Goal: Task Accomplishment & Management: Manage account settings

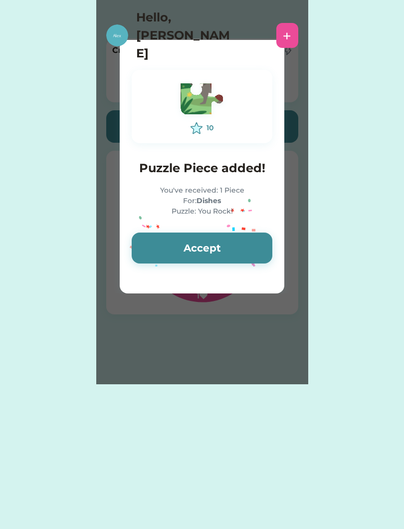
click at [163, 248] on button "Accept" at bounding box center [202, 248] width 141 height 31
click at [160, 245] on button "Accept" at bounding box center [202, 248] width 141 height 31
click at [151, 251] on button "Accept" at bounding box center [202, 248] width 141 height 31
click at [275, 439] on div "Switch to Child Mode [PERSON_NAME] ACCOUNT TOTAL $10.18 Chores Give Money [PERS…" at bounding box center [202, 264] width 404 height 529
click at [270, 373] on div "Please wait 10 Puzzle Piece added! You've received: 1 Piece For: Dishes Puzzle:…" at bounding box center [202, 192] width 212 height 384
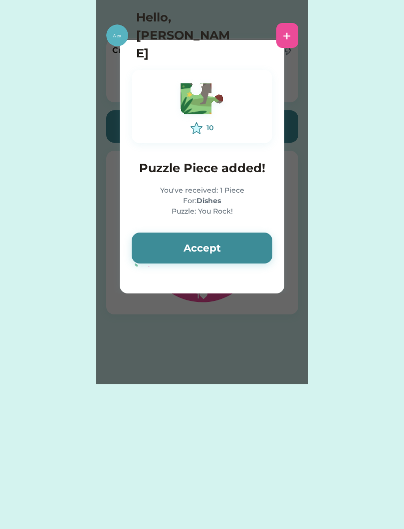
click at [270, 352] on div "Please wait 10 Puzzle Piece added! You've received: 1 Piece For: Dishes Puzzle:…" at bounding box center [202, 192] width 212 height 384
click at [172, 244] on button "Accept" at bounding box center [202, 248] width 141 height 31
click at [279, 82] on div "10 Puzzle Piece added! You've received: 1 Piece For: Clear Table Puzzle: You Ro…" at bounding box center [202, 167] width 165 height 218
click at [164, 23] on h4 "Hello, [PERSON_NAME]" at bounding box center [186, 35] width 100 height 54
click at [230, 342] on div "Please wait 10 Puzzle Piece added! You've received: 1 Piece For: Clear Table Pu…" at bounding box center [202, 192] width 212 height 384
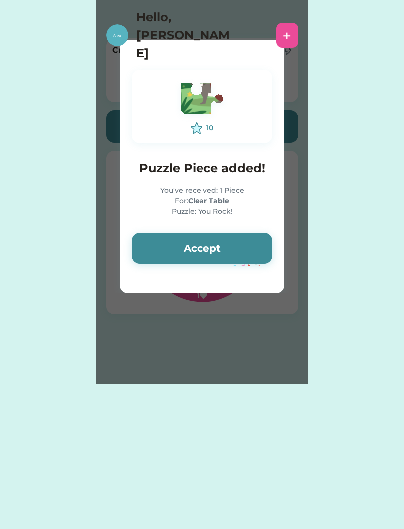
click at [239, 342] on div "Please wait 10 Puzzle Piece added! You've received: 1 Piece For: Clear Table Pu…" at bounding box center [202, 192] width 212 height 384
click at [244, 353] on div "Please wait 10 Puzzle Piece added! You've received: 1 Piece For: Clear Table Pu…" at bounding box center [202, 192] width 212 height 384
click at [228, 245] on button "Accept" at bounding box center [202, 248] width 141 height 31
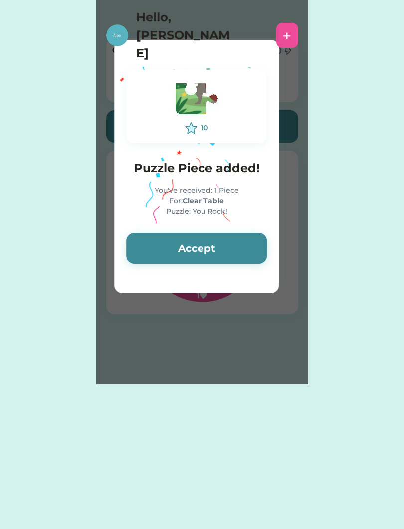
click at [205, 252] on button "Accept" at bounding box center [196, 248] width 141 height 31
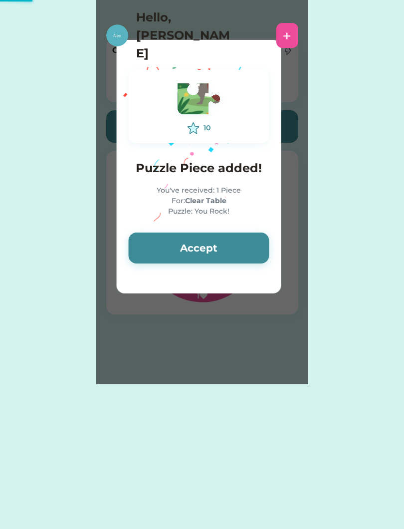
click at [204, 246] on button "Accept" at bounding box center [199, 248] width 141 height 31
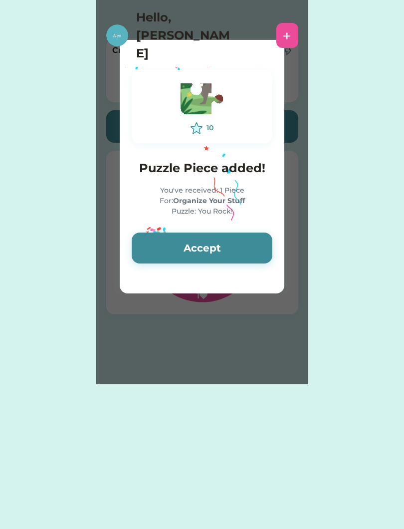
click at [324, 335] on div "Switch to Child Mode [PERSON_NAME] ACCOUNT TOTAL $10.18 Chores Give Money [PERS…" at bounding box center [202, 192] width 404 height 384
click at [179, 270] on div "10 Puzzle Piece added! You've received: 1 Piece For: Organize Your Stuff Puzzle…" at bounding box center [202, 167] width 165 height 218
click at [161, 250] on button "Accept" at bounding box center [202, 248] width 141 height 31
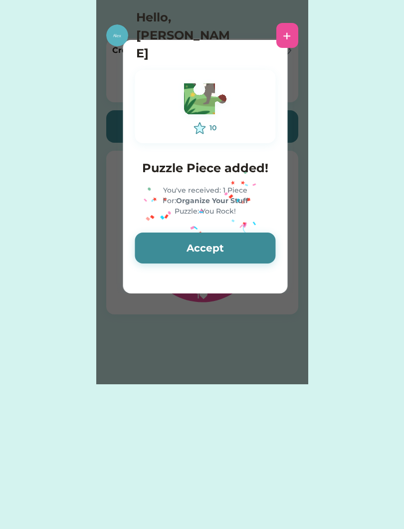
click at [155, 250] on button "Accept" at bounding box center [205, 248] width 141 height 31
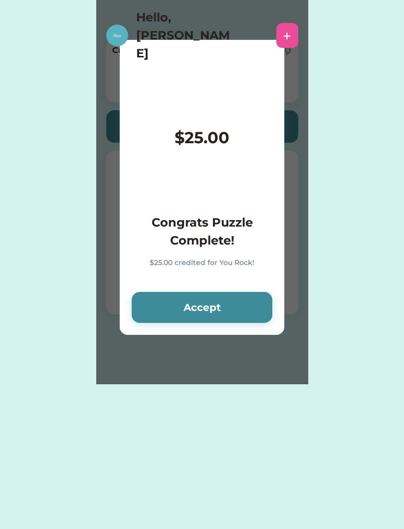
click at [172, 314] on button "Accept" at bounding box center [202, 307] width 141 height 31
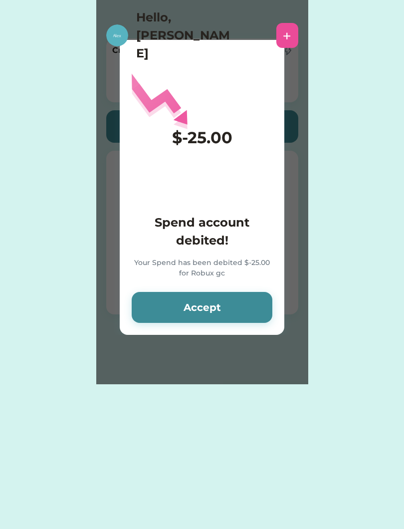
click at [166, 312] on button "Accept" at bounding box center [202, 307] width 141 height 31
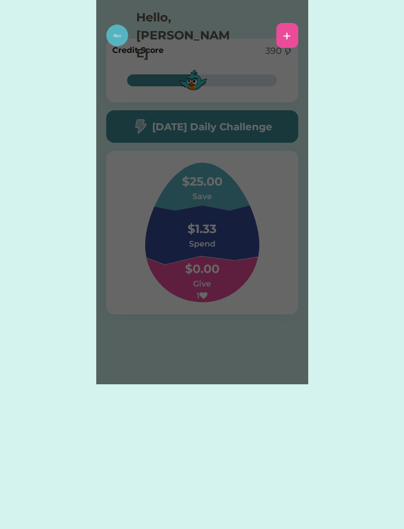
click at [155, 310] on div "$25.00 Save $1.33 Spend $0.00 Give 1" at bounding box center [202, 233] width 192 height 164
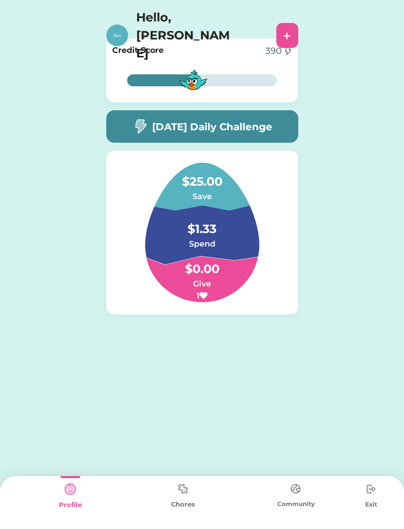
click at [180, 498] on img at bounding box center [183, 488] width 20 height 19
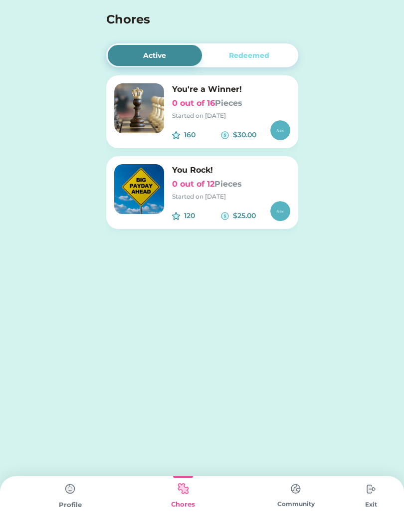
click at [226, 59] on div "Redeemed" at bounding box center [249, 55] width 95 height 21
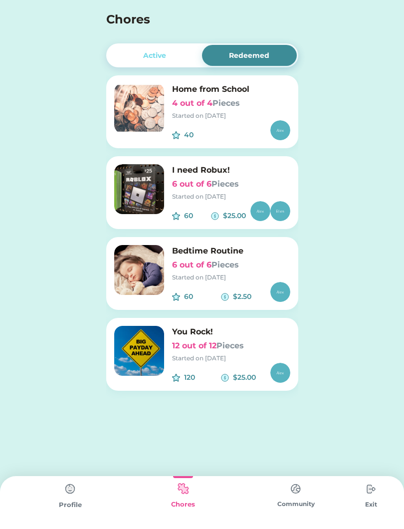
click at [144, 55] on div "Active" at bounding box center [154, 55] width 23 height 10
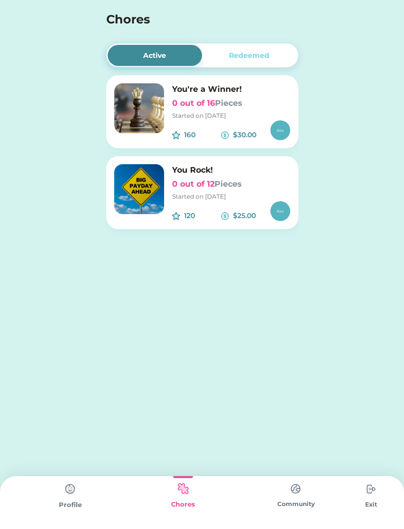
click at [218, 64] on div "Redeemed" at bounding box center [249, 55] width 95 height 21
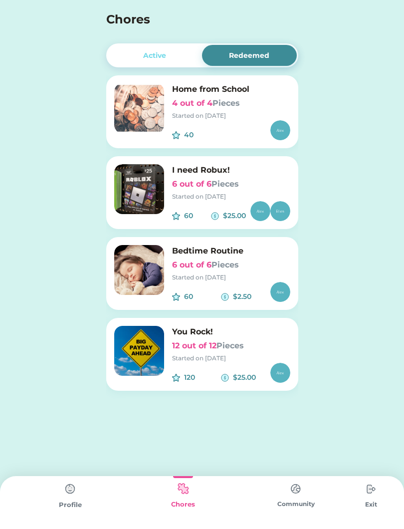
click at [165, 63] on div "Active" at bounding box center [155, 55] width 95 height 21
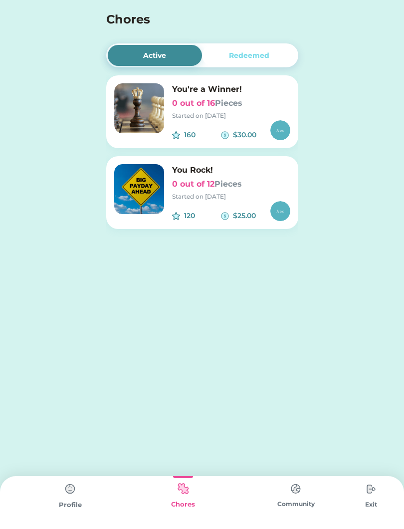
click at [237, 182] on font "Pieces" at bounding box center [228, 183] width 27 height 9
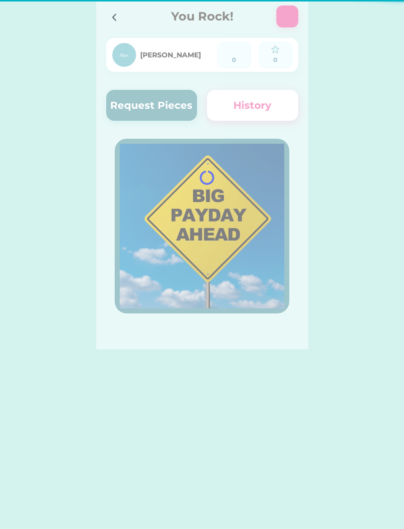
click at [238, 187] on div at bounding box center [202, 174] width 212 height 349
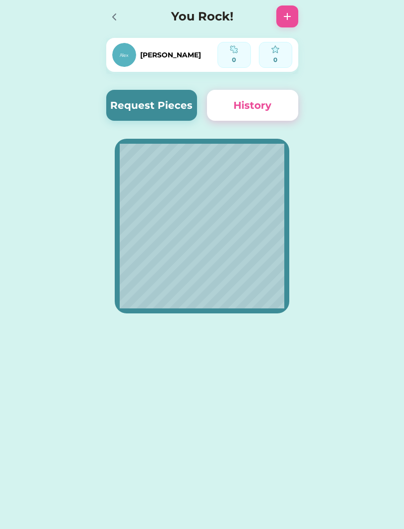
click at [117, 5] on div at bounding box center [117, 16] width 22 height 22
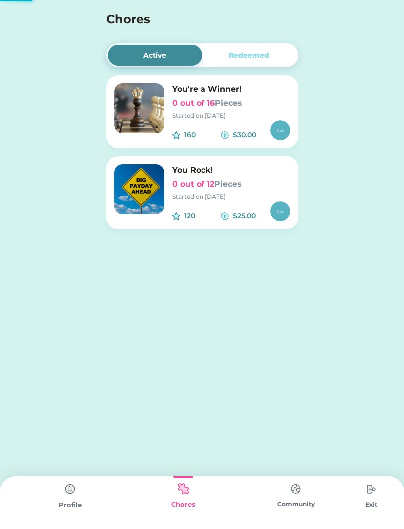
click at [138, 113] on img at bounding box center [139, 108] width 50 height 50
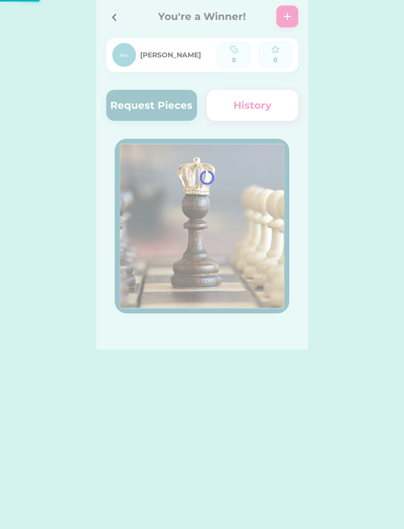
click at [116, 13] on icon at bounding box center [114, 17] width 12 height 12
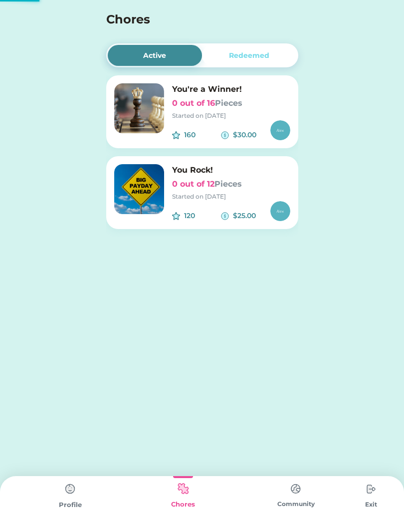
click at [115, 16] on h4 "Chores" at bounding box center [188, 19] width 165 height 18
